Goal: Task Accomplishment & Management: Manage account settings

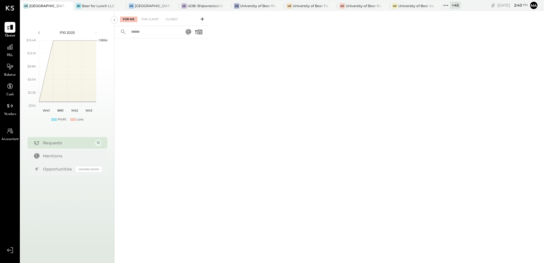
click at [455, 7] on div "+ 45" at bounding box center [455, 5] width 11 height 7
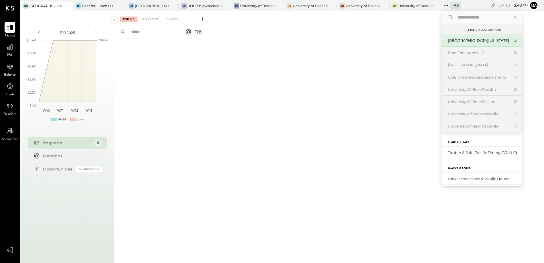
click at [463, 18] on input "text" at bounding box center [481, 17] width 53 height 10
type input "*****"
click at [500, 152] on div "Tros Greek Street Food - [PERSON_NAME]" at bounding box center [478, 152] width 61 height 5
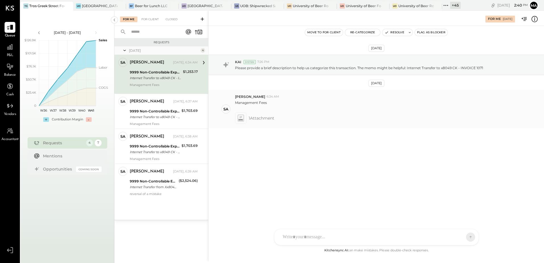
click at [242, 119] on icon at bounding box center [241, 118] width 6 height 7
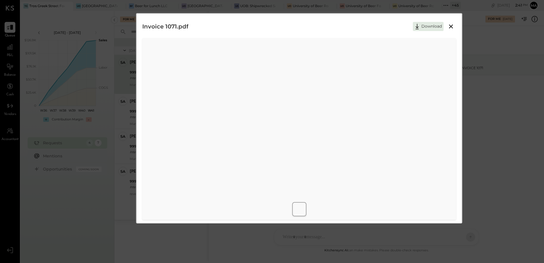
scroll to position [3, 0]
click at [433, 24] on button "Download" at bounding box center [428, 23] width 31 height 9
click at [383, 21] on div "Invoice 1071.pdf Download" at bounding box center [299, 24] width 314 height 14
click at [452, 24] on icon at bounding box center [451, 23] width 7 height 7
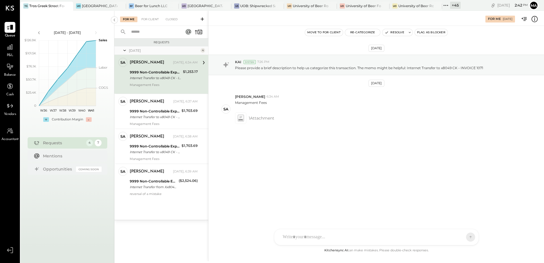
click at [168, 79] on div "Internet Transfer to x8049 CK - INVOICE 1071" at bounding box center [156, 78] width 52 height 6
click at [255, 116] on span "1 Attachment" at bounding box center [262, 117] width 26 height 11
click at [241, 120] on icon at bounding box center [241, 118] width 6 height 7
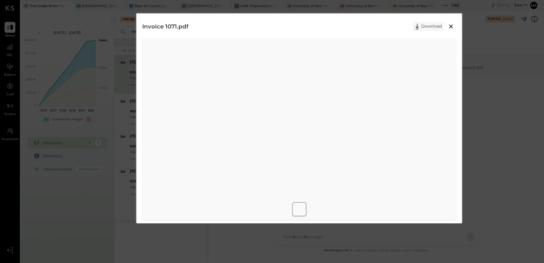
click at [433, 28] on button "Download" at bounding box center [428, 26] width 31 height 9
click at [514, 205] on div "Invoice 1071.pdf Download" at bounding box center [272, 131] width 544 height 263
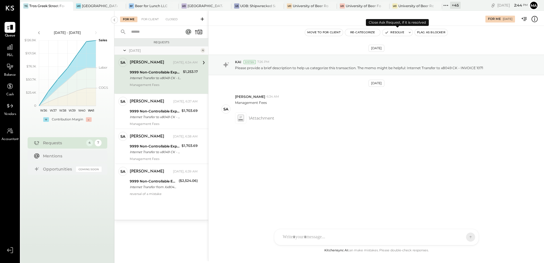
click at [392, 34] on button "Resolve" at bounding box center [395, 32] width 24 height 7
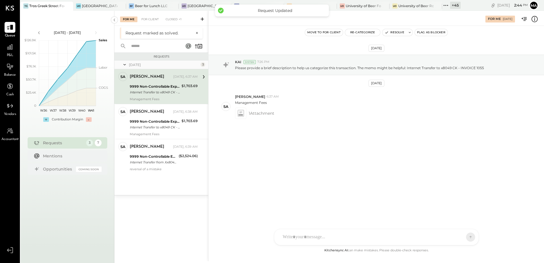
click at [171, 90] on div "Internet Transfer to x8049 CK - INVOICE 1055" at bounding box center [155, 92] width 50 height 6
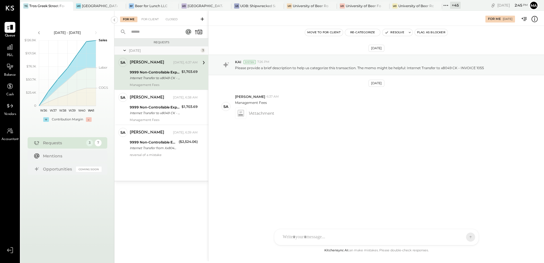
click at [159, 79] on div "Internet Transfer to x8049 CK - INVOICE 1055" at bounding box center [155, 78] width 50 height 6
click at [242, 112] on icon at bounding box center [241, 113] width 6 height 7
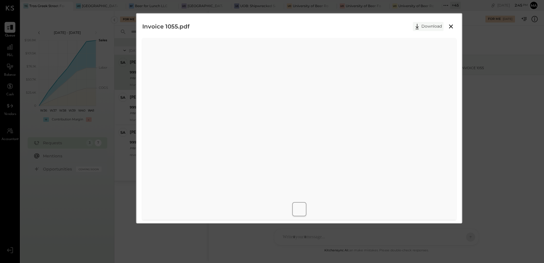
click at [425, 28] on button "Download" at bounding box center [428, 26] width 31 height 9
click at [494, 229] on div "Invoice 1055.pdf Download" at bounding box center [272, 131] width 544 height 263
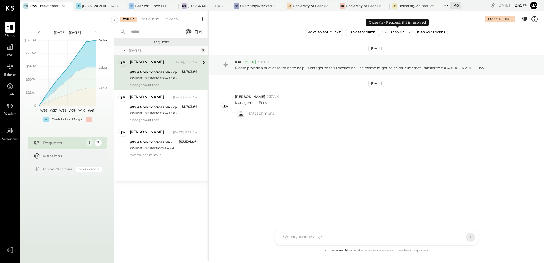
click at [390, 33] on button "Resolve" at bounding box center [395, 32] width 24 height 7
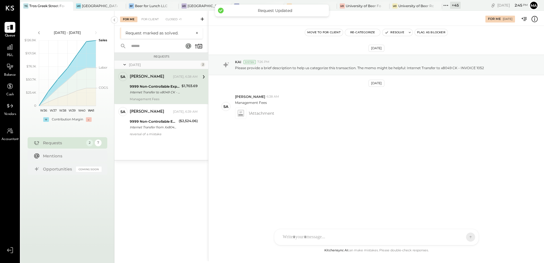
click at [171, 91] on div "Internet Transfer to x8049 CK - INVOICE 1052" at bounding box center [155, 92] width 50 height 6
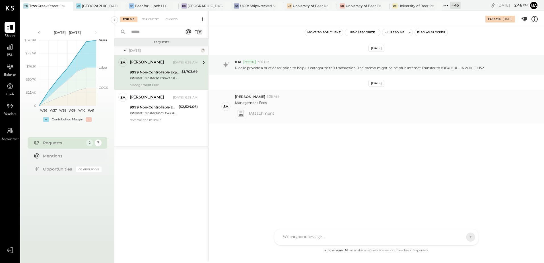
click at [258, 113] on span "1 Attachment" at bounding box center [262, 113] width 26 height 11
click at [241, 112] on icon at bounding box center [240, 112] width 3 height 2
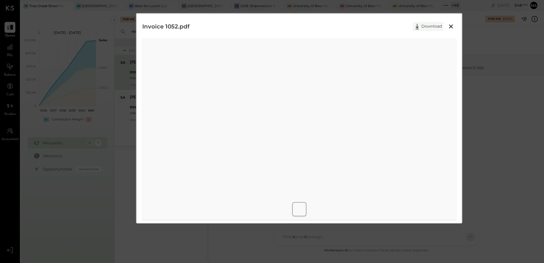
click at [427, 27] on button "Download" at bounding box center [428, 26] width 31 height 9
click at [532, 64] on div "Invoice 1052.pdf Download" at bounding box center [272, 131] width 544 height 263
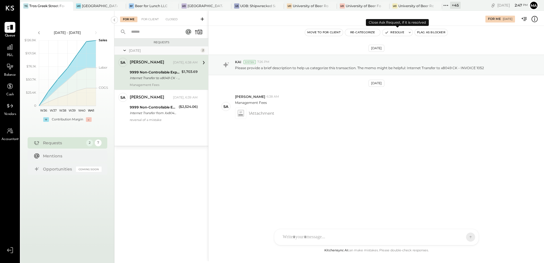
click at [395, 32] on button "Resolve" at bounding box center [395, 32] width 24 height 7
click at [403, 34] on button "Resolve" at bounding box center [395, 32] width 24 height 7
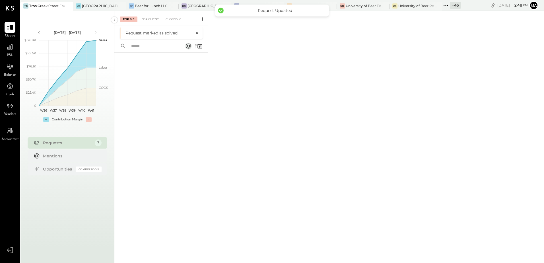
click at [271, 148] on div "For Me For Client Closed +1 Request marked as solved. ×" at bounding box center [329, 136] width 430 height 251
click at [12, 52] on div at bounding box center [10, 47] width 11 height 11
